Goal: Find specific page/section: Find specific page/section

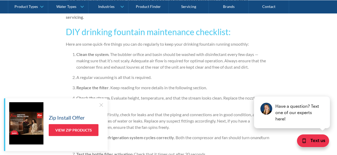
scroll to position [184, 0]
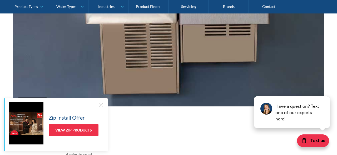
click at [101, 103] on div at bounding box center [101, 104] width 5 height 5
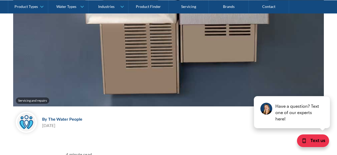
scroll to position [0, 0]
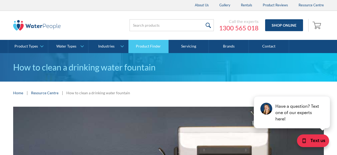
click at [150, 47] on link "Product Finder" at bounding box center [149, 46] width 40 height 13
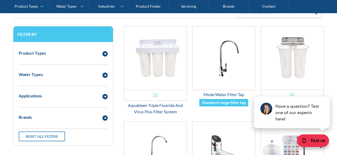
scroll to position [110, 0]
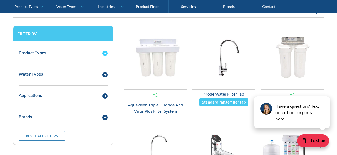
click at [102, 54] on div "Email Form 3" at bounding box center [105, 52] width 11 height 7
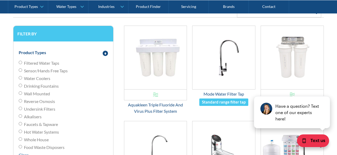
click at [36, 77] on span "Water Coolers" at bounding box center [37, 78] width 26 height 6
click at [22, 77] on input "Water Coolers" at bounding box center [20, 77] width 3 height 3
radio input "true"
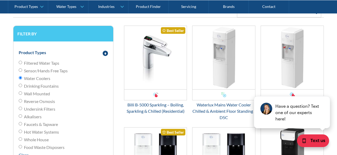
click at [40, 86] on span "Drinking Fountains" at bounding box center [41, 86] width 35 height 6
click at [22, 86] on input "Drinking Fountains" at bounding box center [20, 85] width 3 height 3
radio input "true"
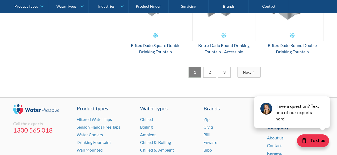
scroll to position [823, 0]
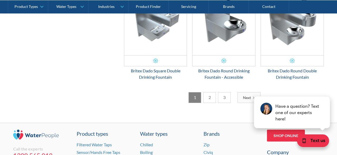
click at [212, 94] on link "2" at bounding box center [210, 97] width 13 height 11
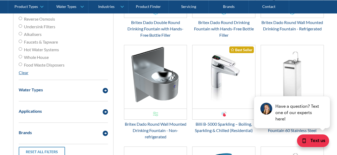
scroll to position [384, 0]
